Goal: Check status: Check status

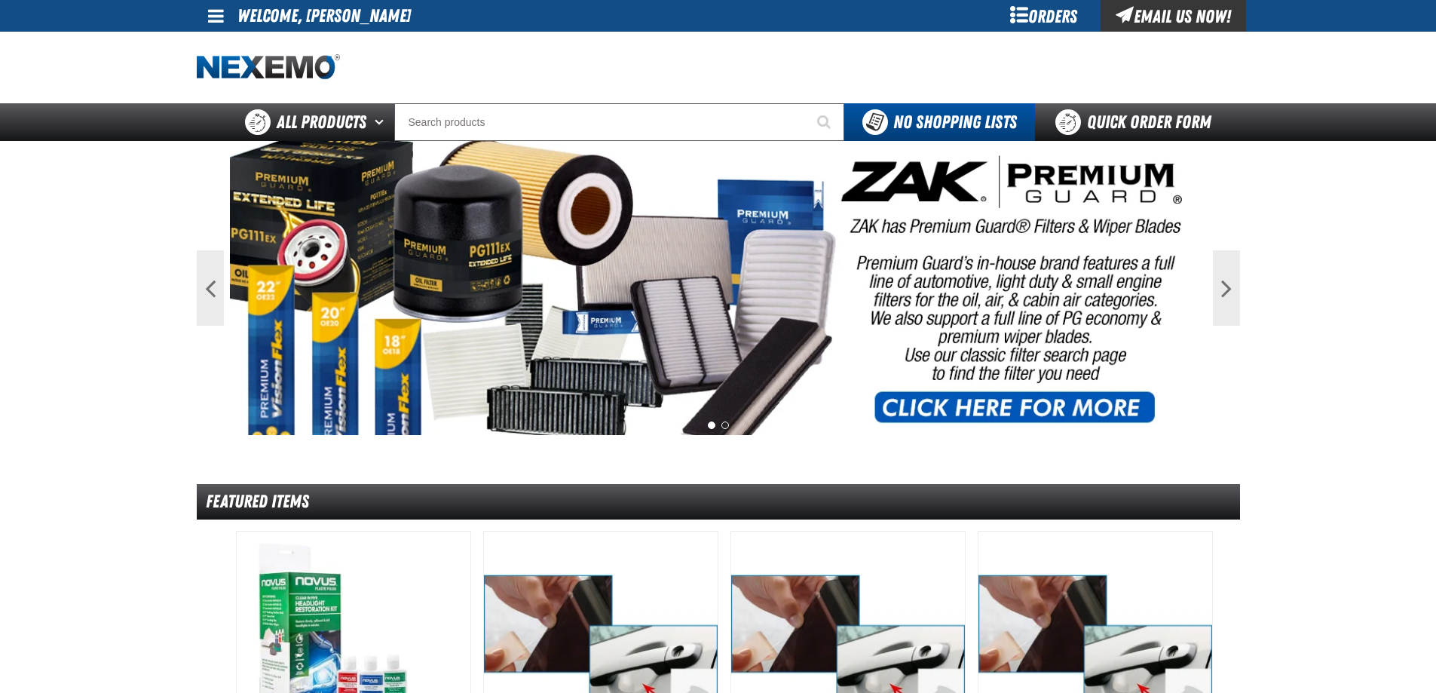
click at [1066, 10] on div "Orders" at bounding box center [1044, 16] width 113 height 32
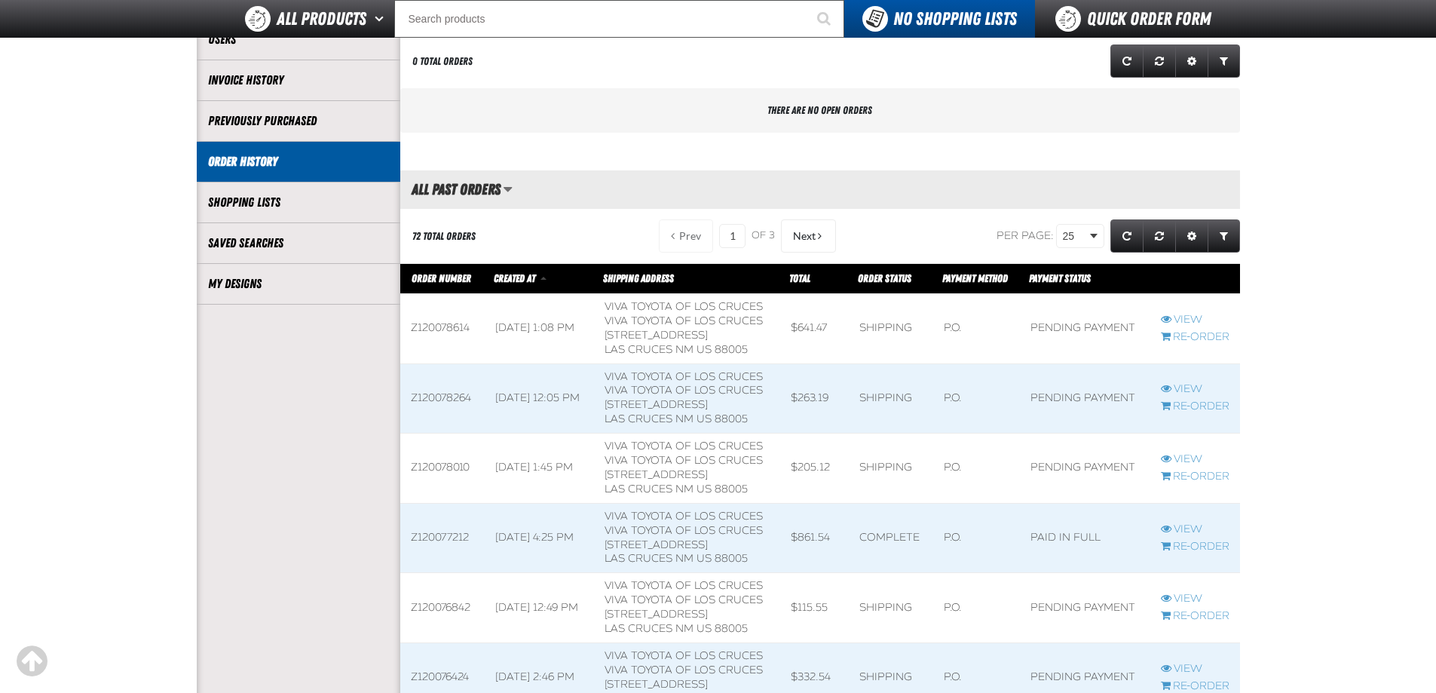
scroll to position [226, 0]
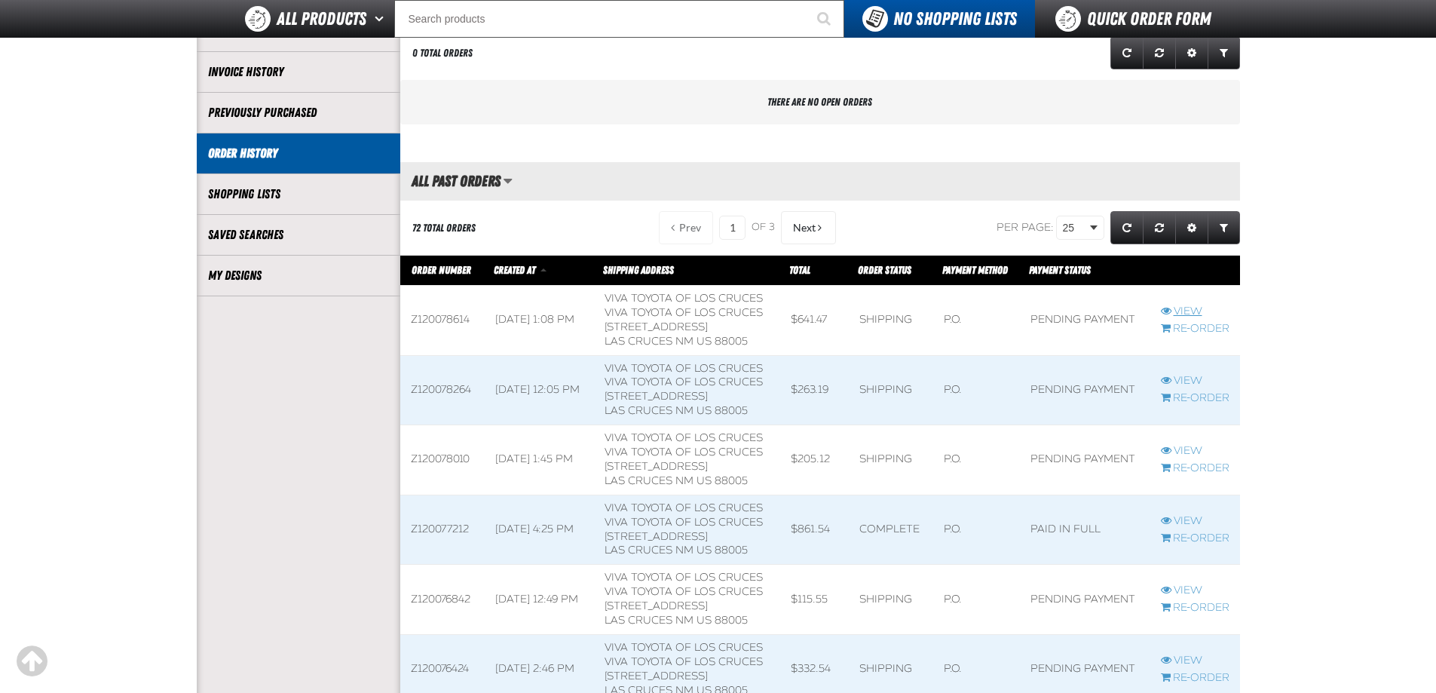
click at [1175, 309] on link "View" at bounding box center [1195, 312] width 69 height 14
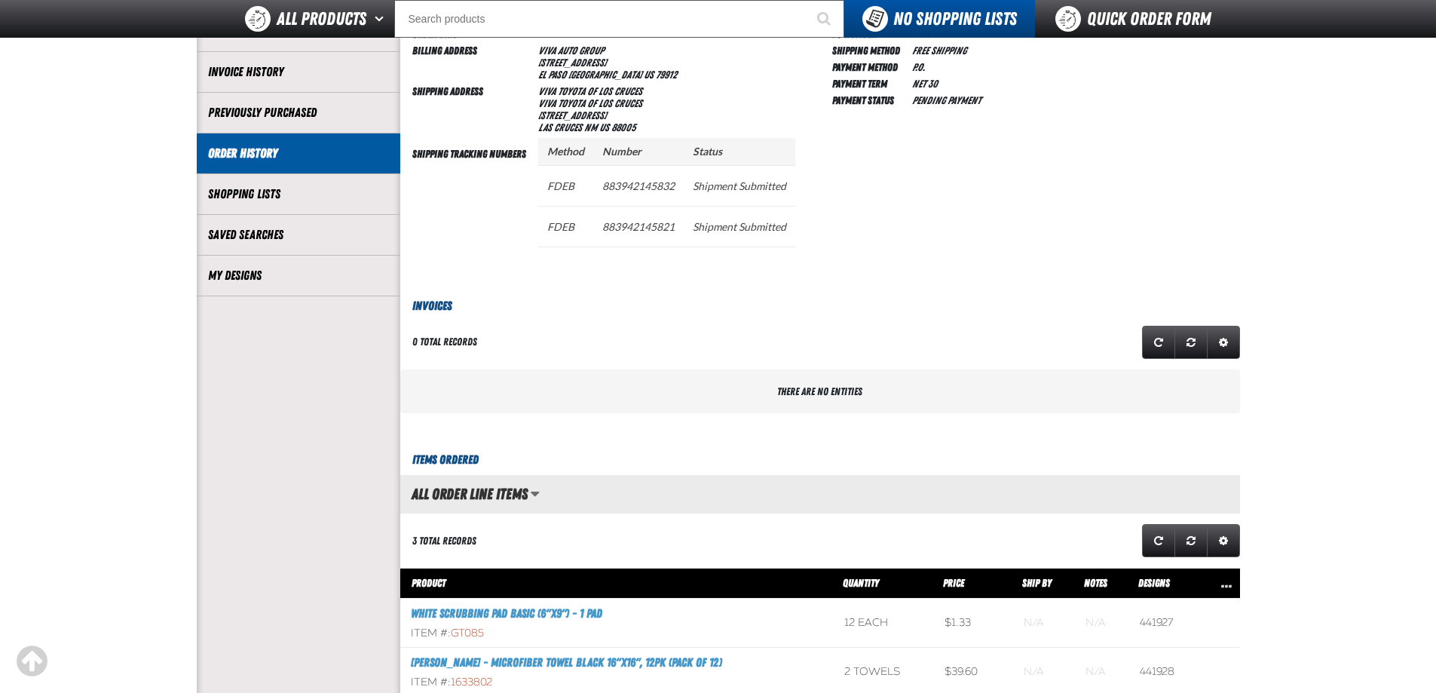
scroll to position [452, 0]
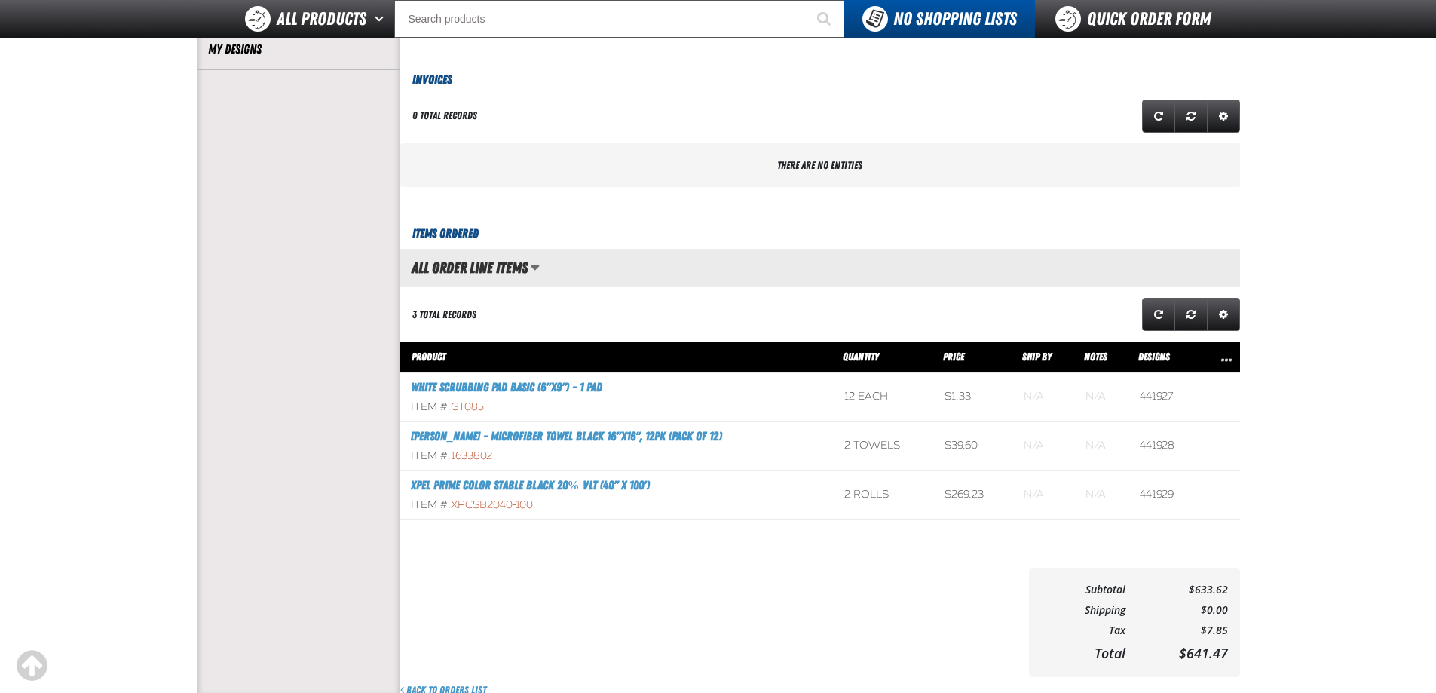
click at [287, 406] on aside "Account My Profile Address Book Users Invoice History Previously Purchased" at bounding box center [299, 191] width 204 height 1013
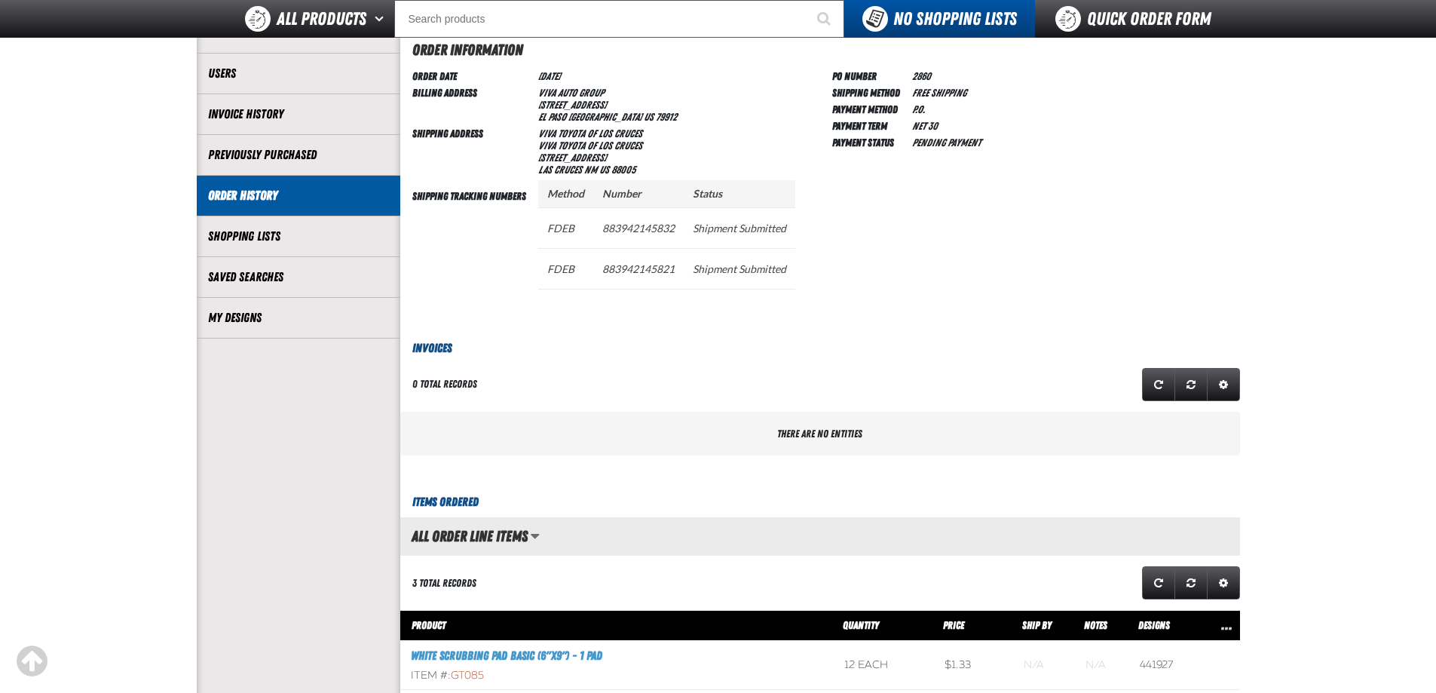
scroll to position [151, 0]
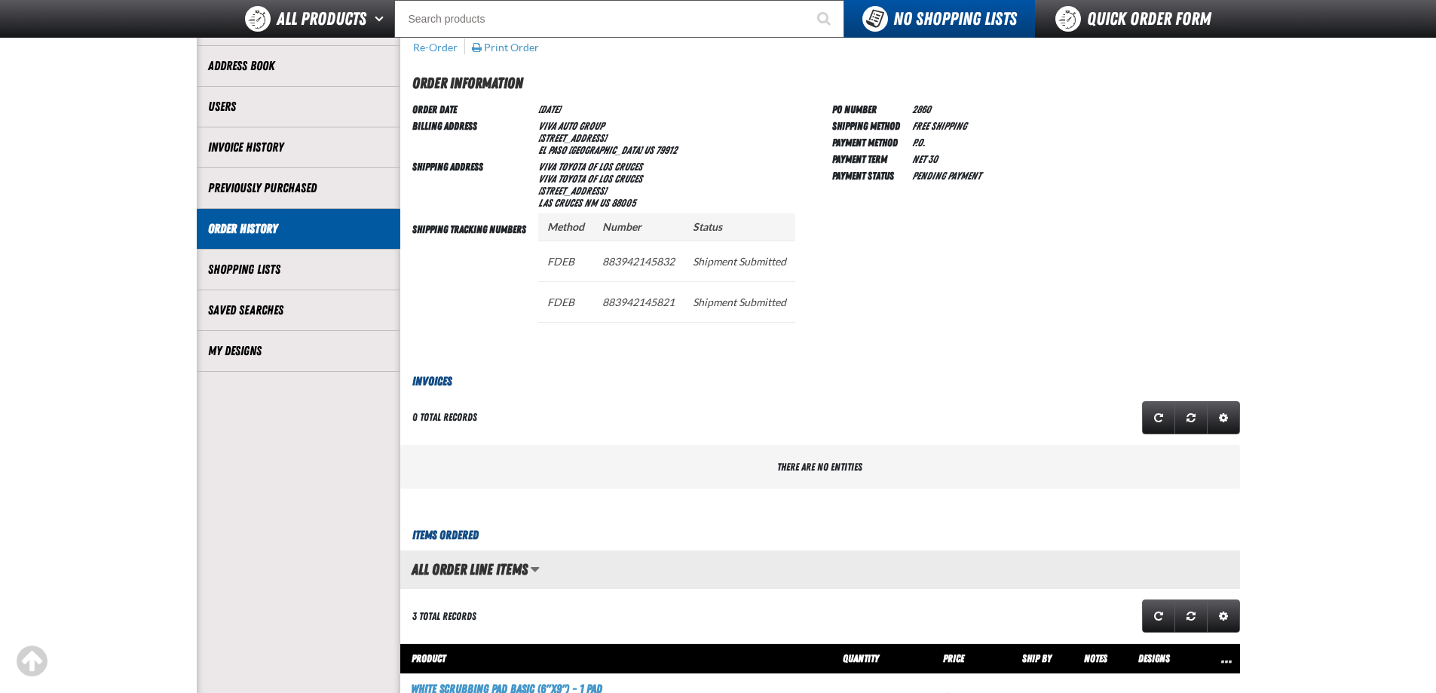
drag, startPoint x: 16, startPoint y: 335, endPoint x: 30, endPoint y: 328, distance: 15.9
click at [18, 334] on main "My Account / Order History / View" at bounding box center [718, 476] width 1436 height 1046
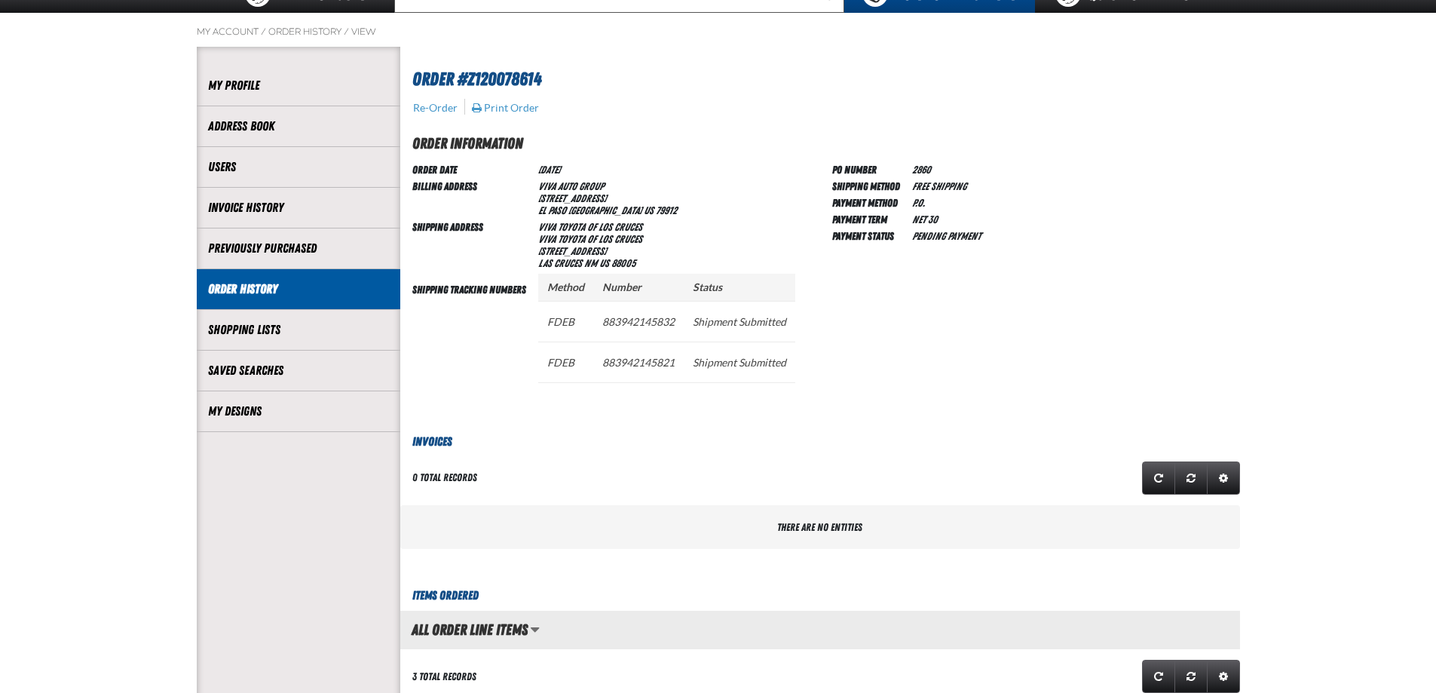
scroll to position [0, 0]
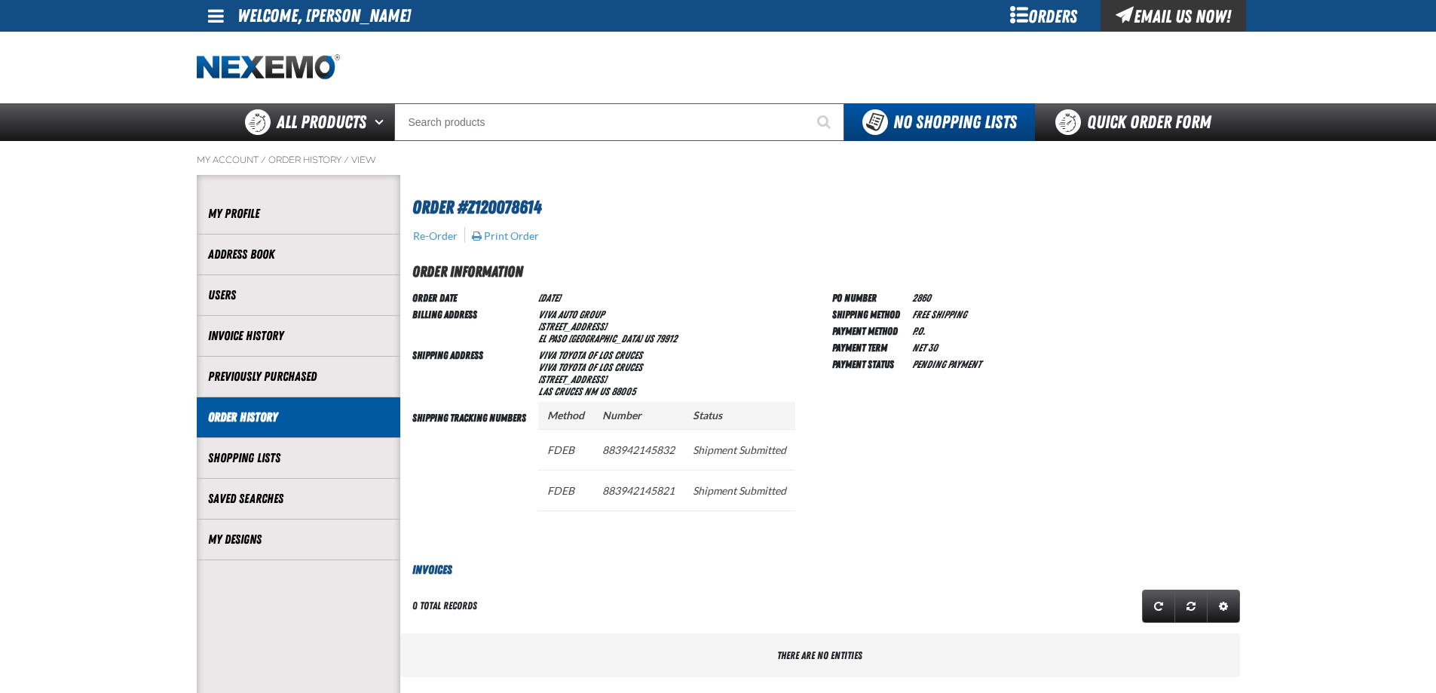
click at [88, 286] on main "My Account / Order History / View" at bounding box center [718, 664] width 1436 height 1046
click at [621, 81] on div at bounding box center [718, 68] width 1043 height 72
